Goal: Transaction & Acquisition: Purchase product/service

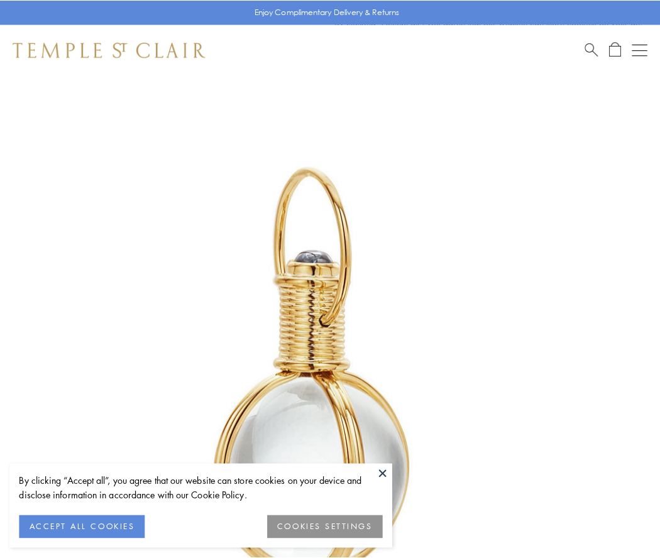
scroll to position [328, 0]
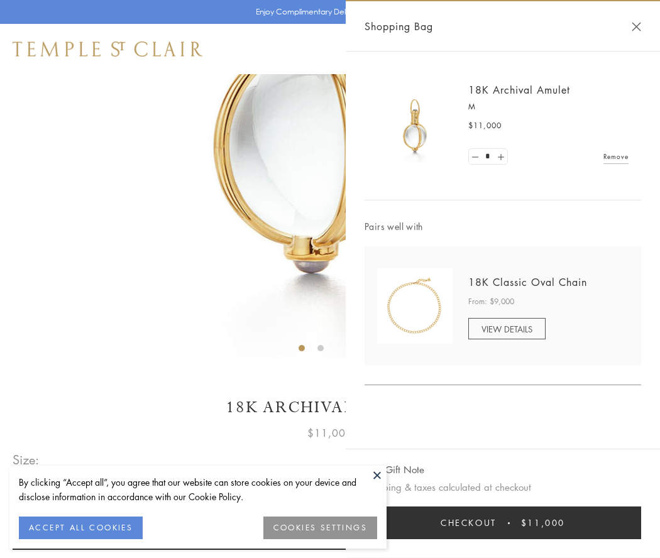
click at [503, 523] on button "Checkout $11,000" at bounding box center [502, 522] width 277 height 33
